Goal: Information Seeking & Learning: Check status

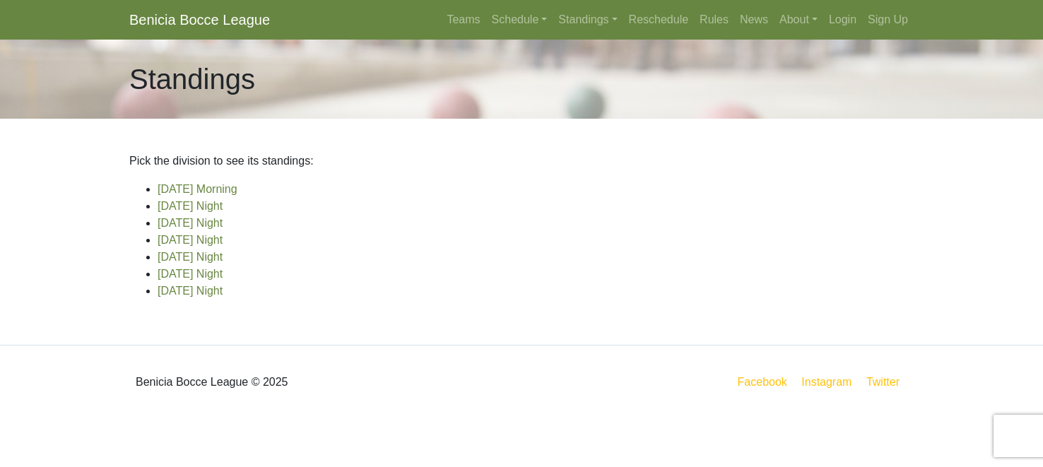
scroll to position [52, 0]
click at [223, 297] on link "[DATE] Night" at bounding box center [190, 291] width 65 height 12
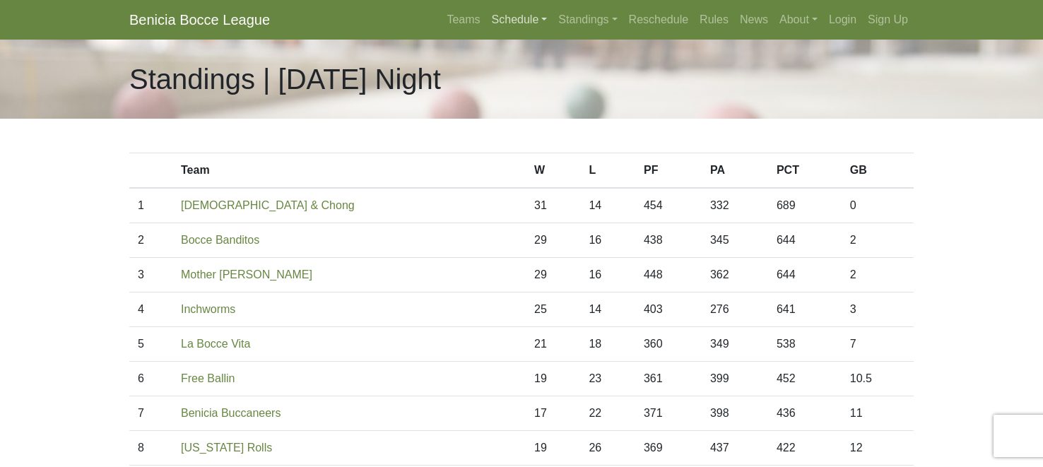
click at [486, 25] on link "Schedule" at bounding box center [519, 20] width 67 height 28
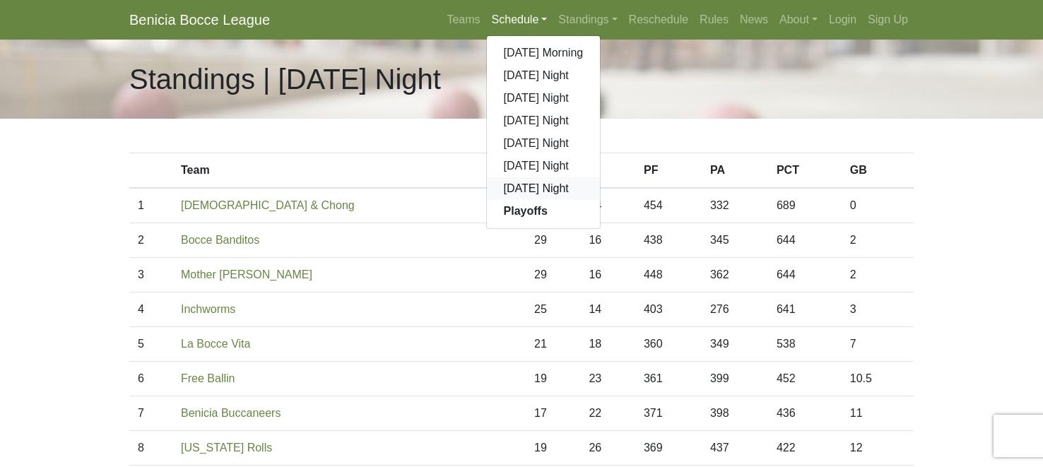
click at [488, 200] on link "[DATE] Night" at bounding box center [544, 188] width 114 height 23
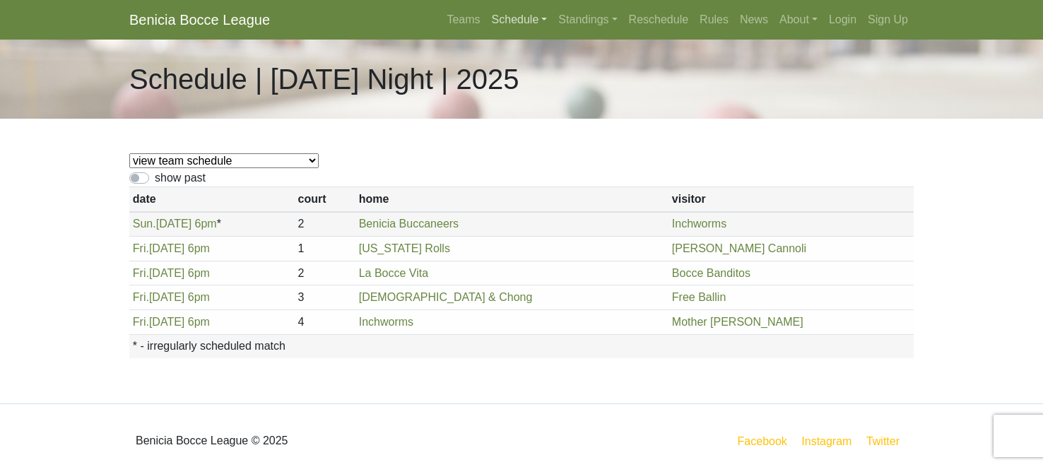
click at [486, 29] on link "Schedule" at bounding box center [519, 20] width 67 height 28
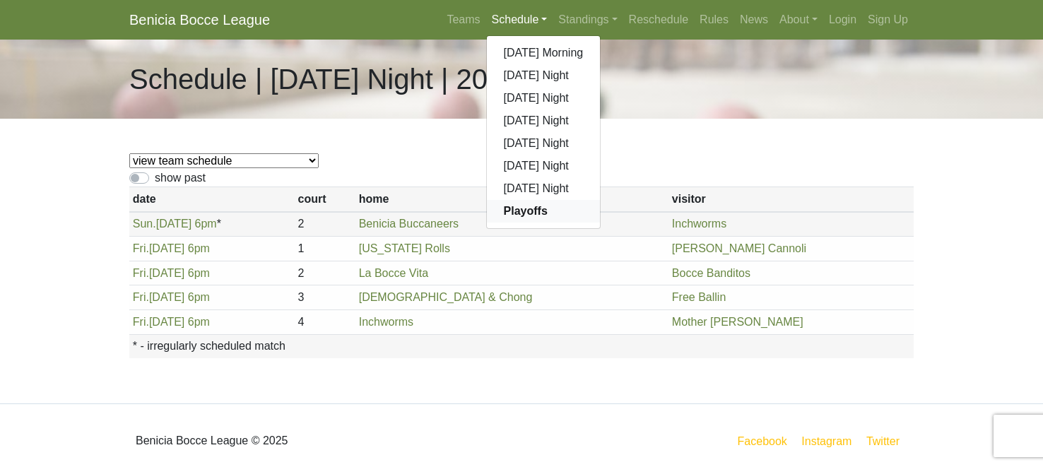
click at [504, 217] on strong "Playoffs" at bounding box center [526, 211] width 44 height 12
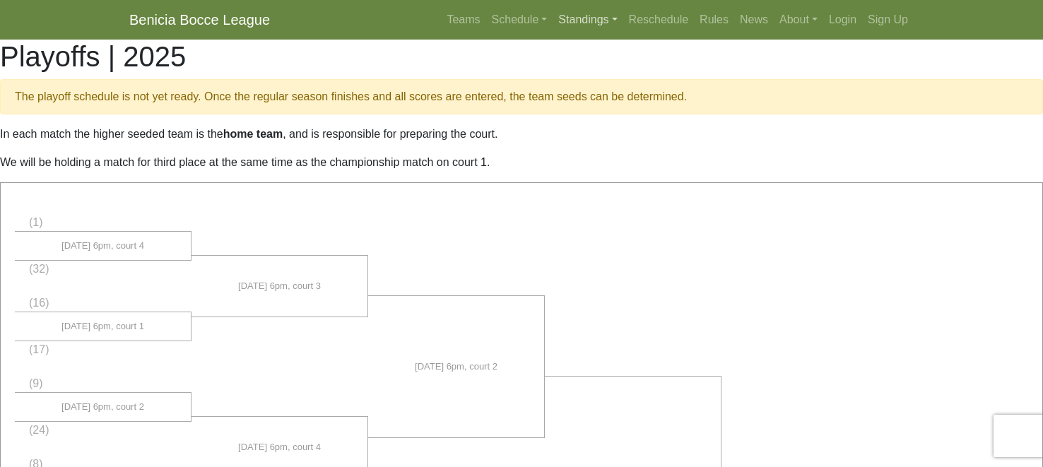
click at [584, 27] on link "Standings" at bounding box center [588, 20] width 70 height 28
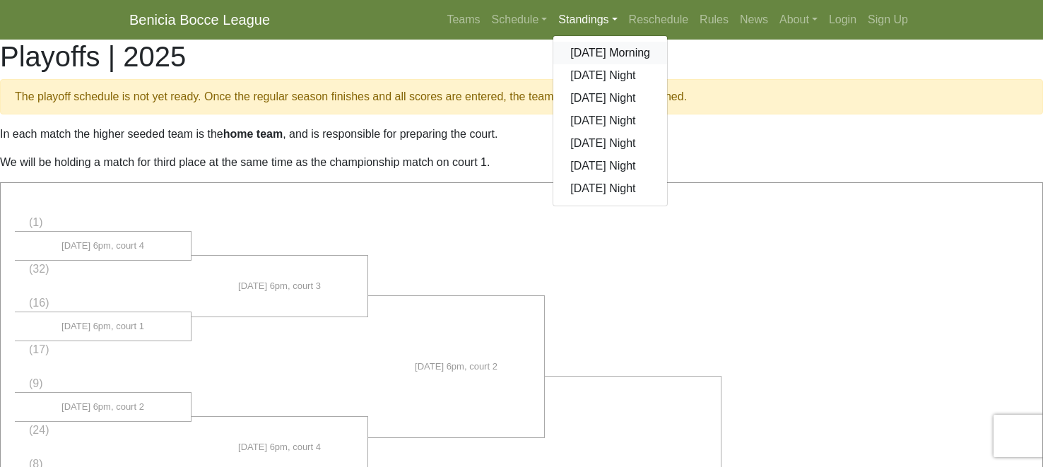
click at [575, 64] on link "[DATE] Morning" at bounding box center [610, 53] width 114 height 23
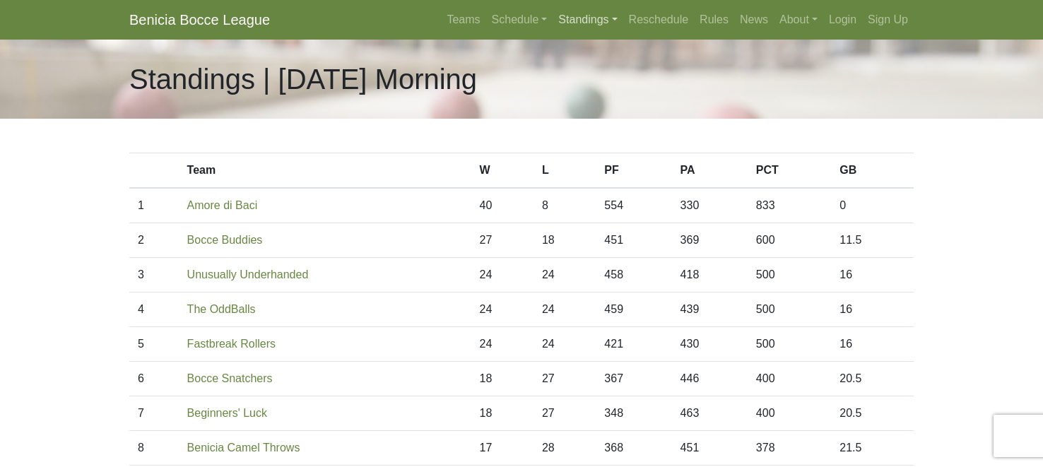
click at [579, 25] on link "Standings" at bounding box center [588, 20] width 70 height 28
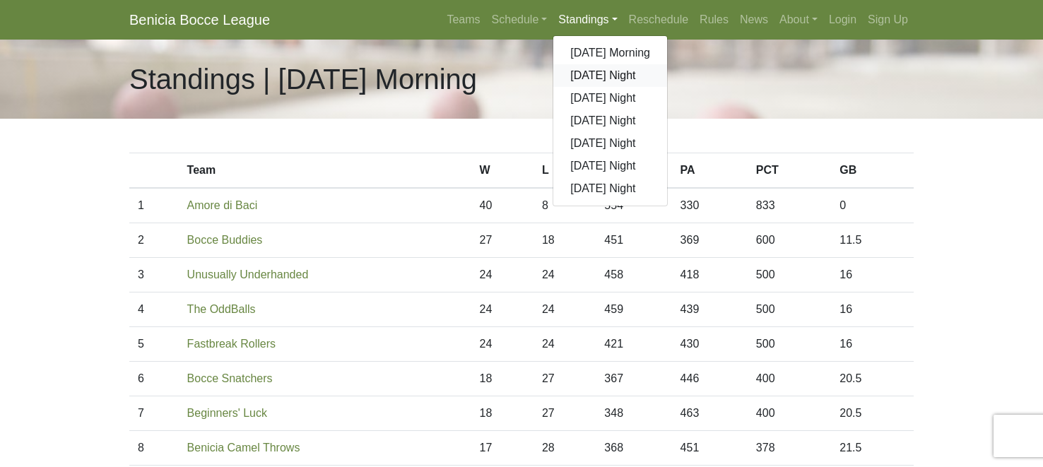
click at [575, 87] on link "[DATE] Night" at bounding box center [610, 75] width 114 height 23
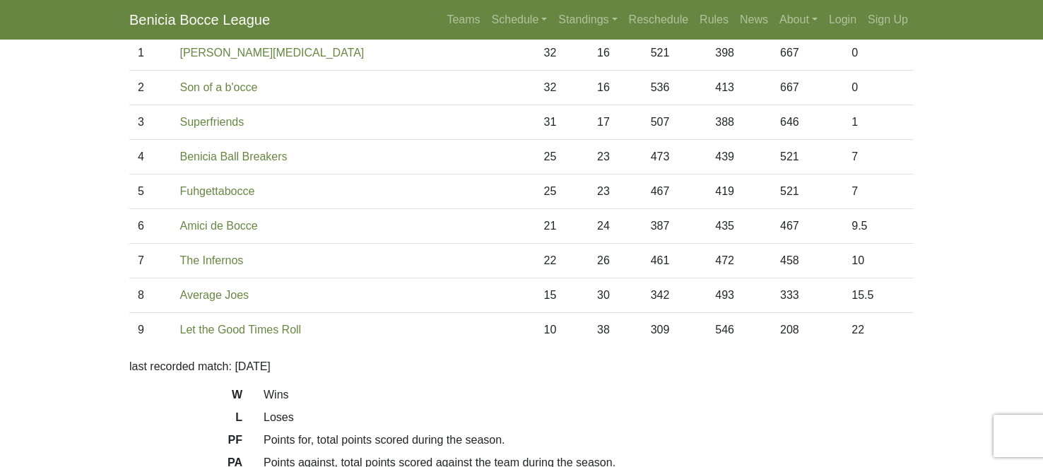
scroll to position [157, 0]
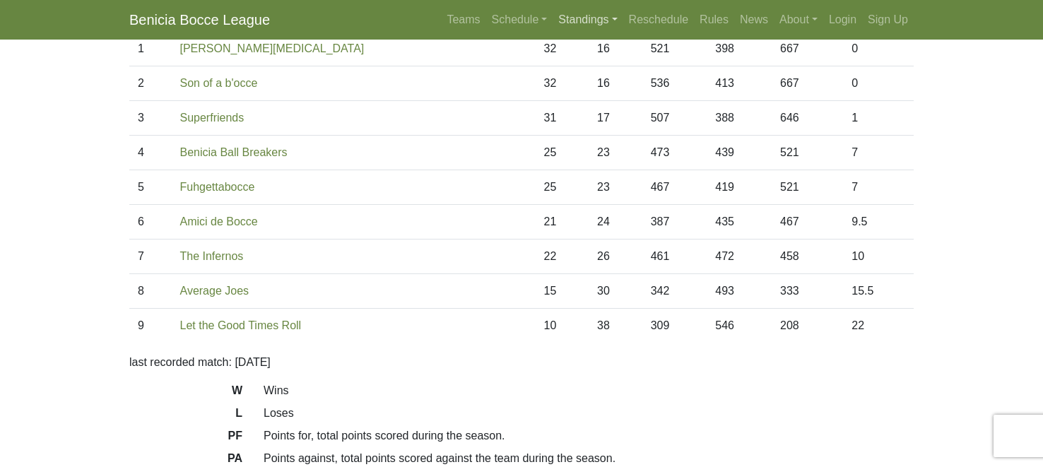
click at [587, 28] on link "Standings" at bounding box center [588, 20] width 70 height 28
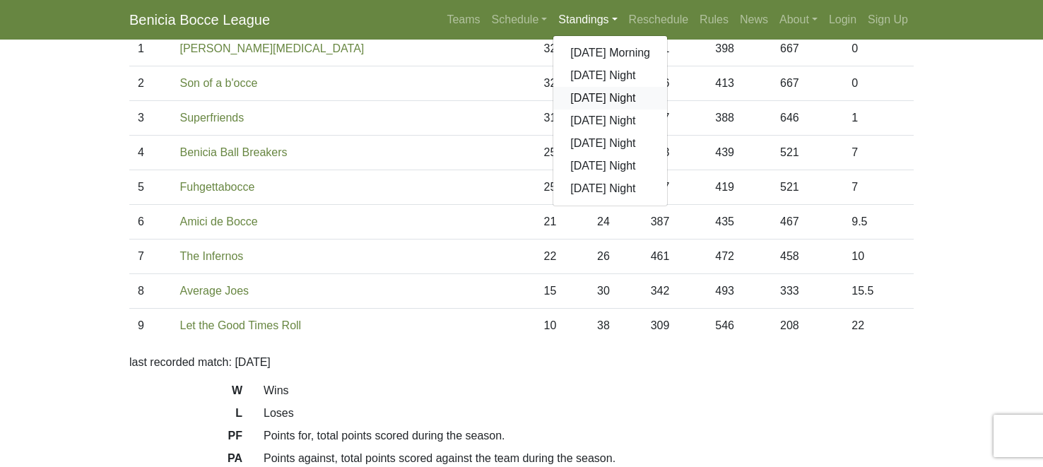
click at [573, 110] on link "[DATE] Night" at bounding box center [610, 98] width 114 height 23
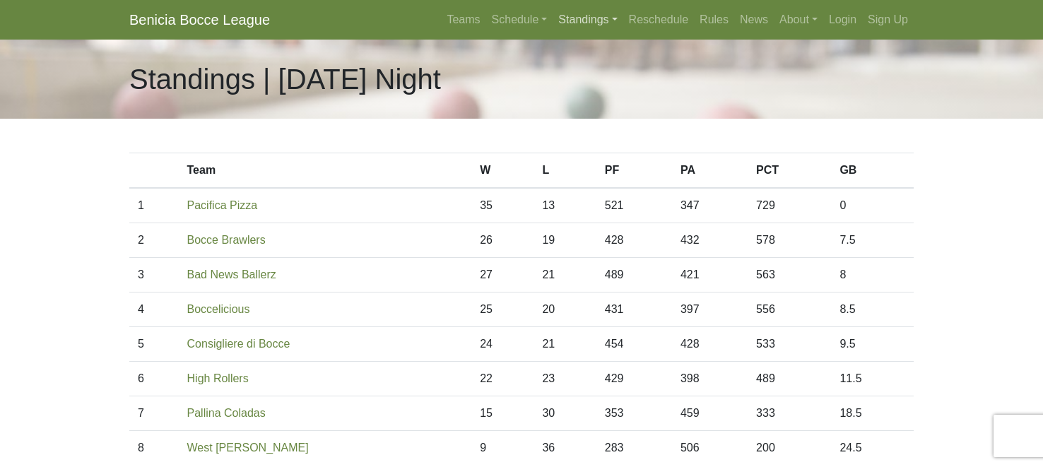
click at [589, 28] on link "Standings" at bounding box center [588, 20] width 70 height 28
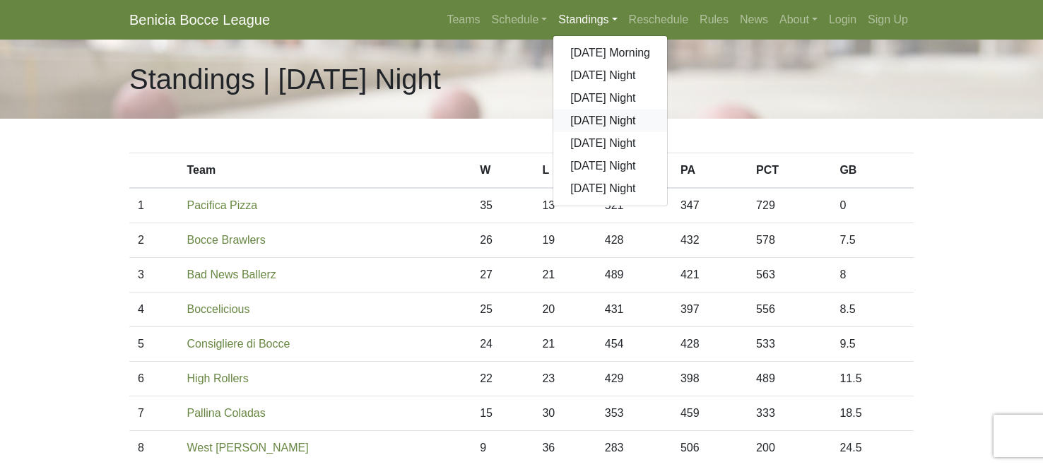
click at [584, 132] on link "[DATE] Night" at bounding box center [610, 121] width 114 height 23
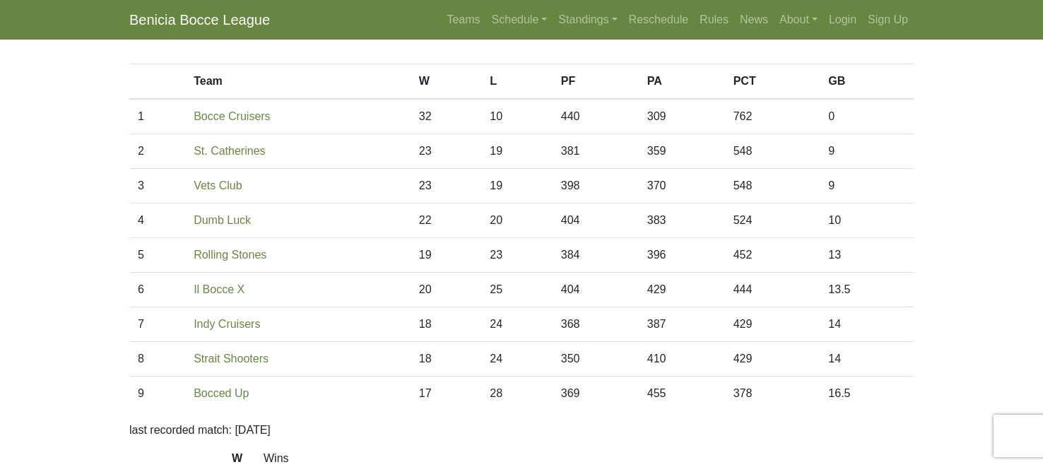
scroll to position [90, 0]
click at [577, 26] on link "Standings" at bounding box center [588, 20] width 70 height 28
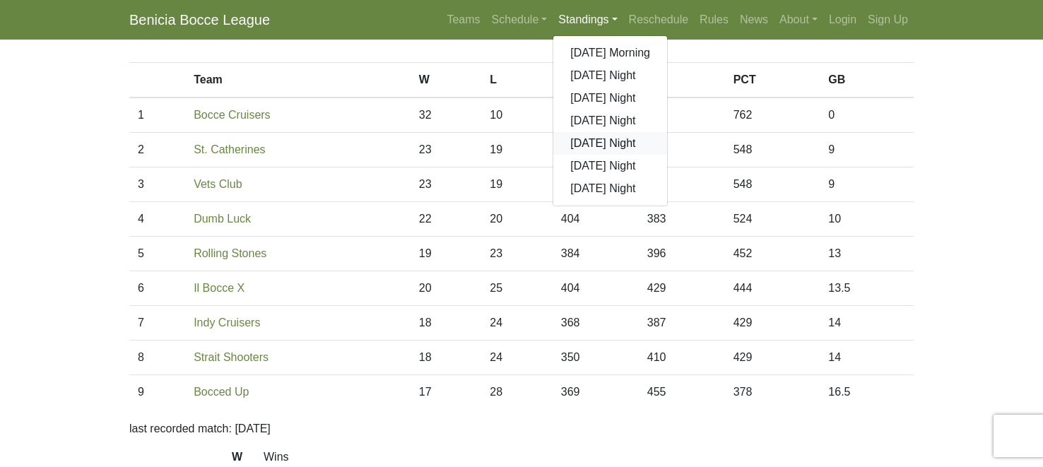
click at [584, 155] on link "[DATE] Night" at bounding box center [610, 143] width 114 height 23
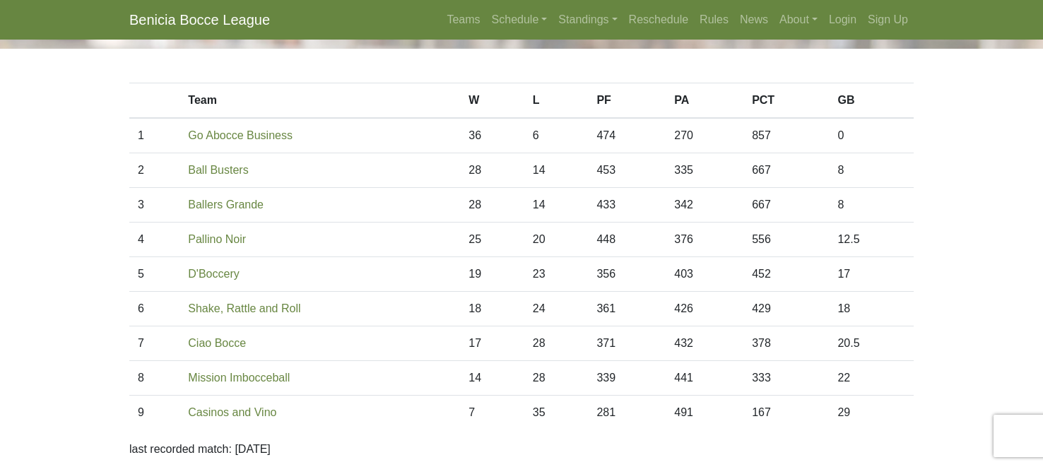
scroll to position [70, 0]
click at [568, 25] on link "Standings" at bounding box center [588, 20] width 70 height 28
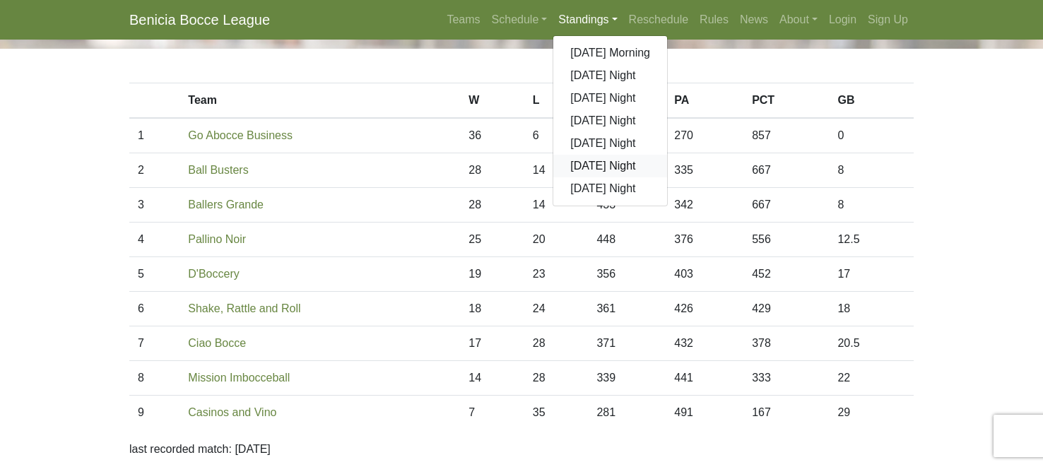
click at [579, 177] on link "[DATE] Night" at bounding box center [610, 166] width 114 height 23
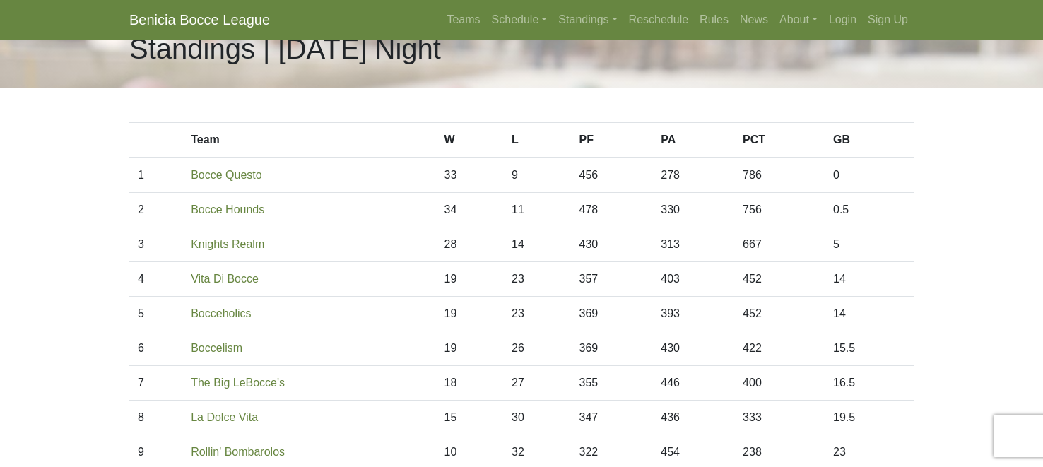
scroll to position [37, 0]
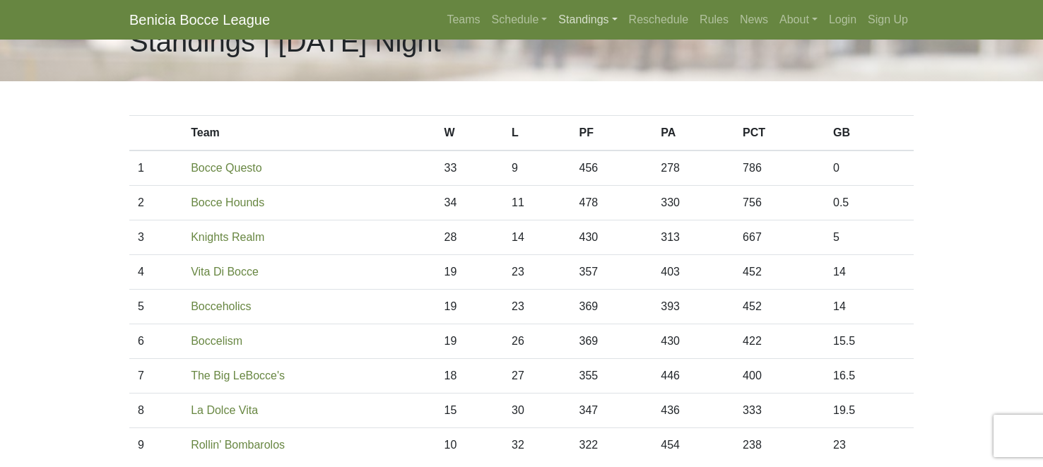
click at [572, 27] on link "Standings" at bounding box center [588, 20] width 70 height 28
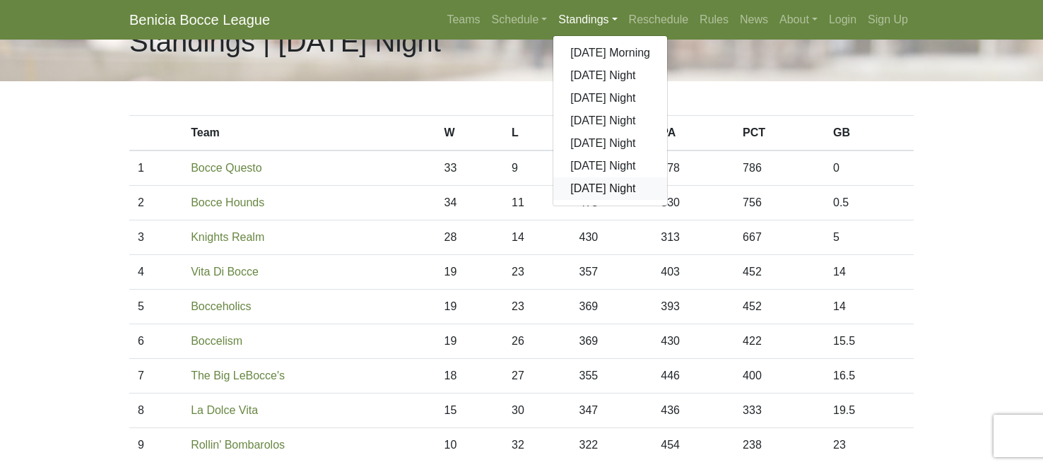
click at [567, 200] on link "[DATE] Night" at bounding box center [610, 188] width 114 height 23
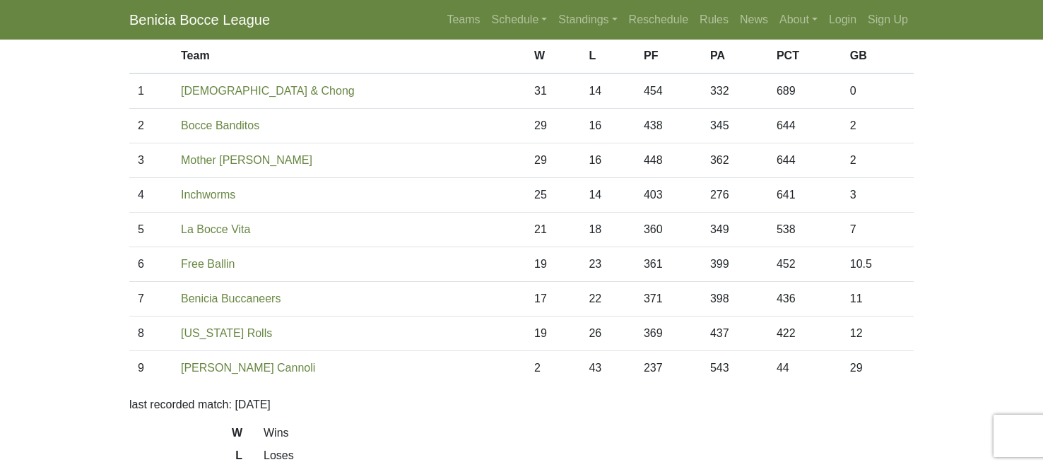
scroll to position [115, 0]
